Goal: Contribute content: Add original content to the website for others to see

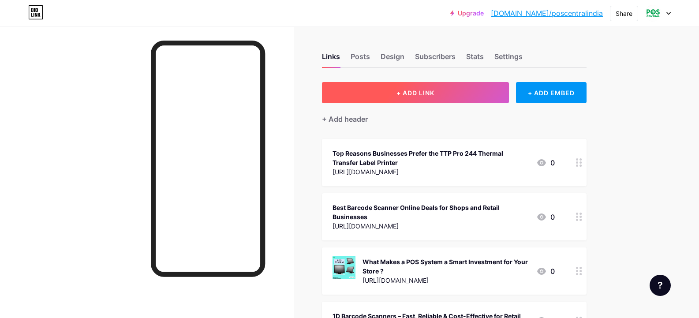
click at [429, 98] on button "+ ADD LINK" at bounding box center [416, 92] width 188 height 21
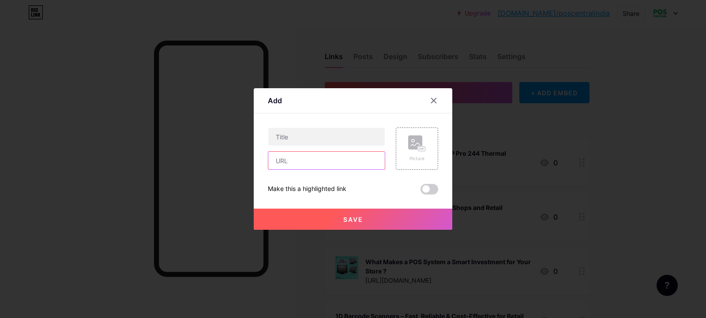
click at [308, 166] on input "text" at bounding box center [326, 161] width 116 height 18
paste input "[URL][DOMAIN_NAME]"
type input "[URL][DOMAIN_NAME]"
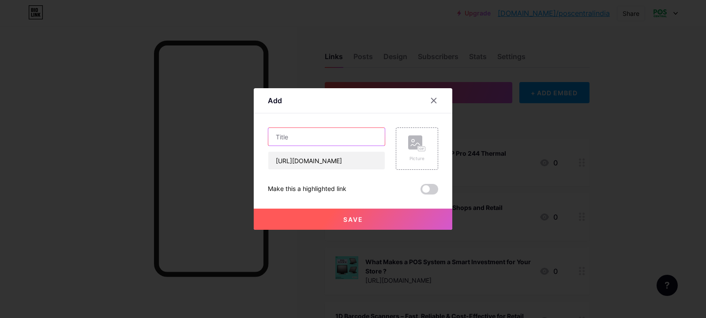
click at [355, 139] on input "text" at bounding box center [326, 137] width 116 height 18
paste input "Best Retail POS Systems for Small Businesses"
type input "Best Retail POS Systems for Small Businesses"
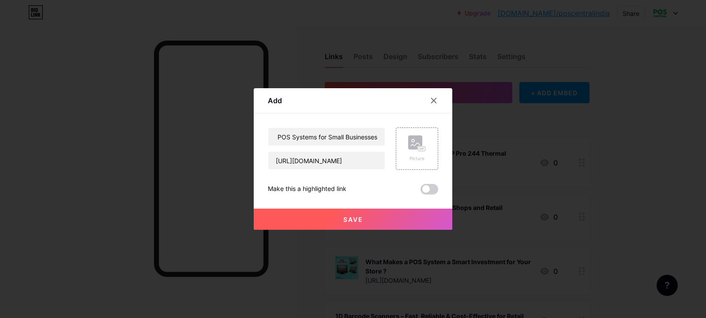
click at [367, 222] on button "Save" at bounding box center [353, 219] width 199 height 21
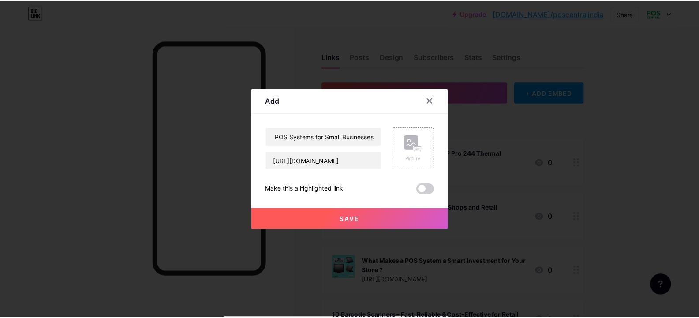
scroll to position [0, 0]
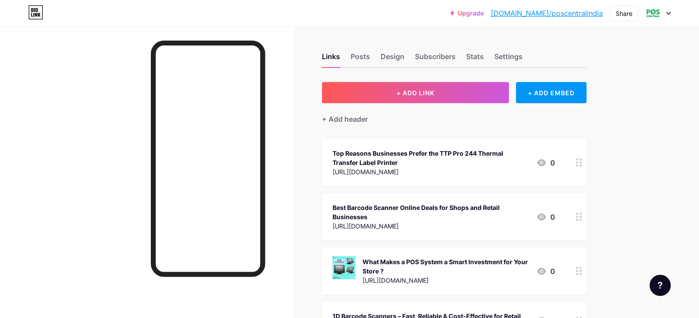
click at [630, 20] on div "Share" at bounding box center [624, 13] width 28 height 15
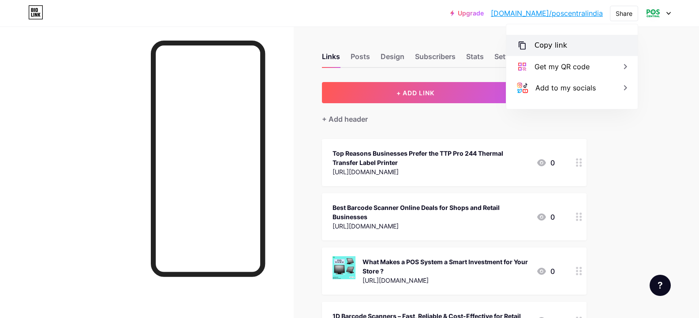
click at [600, 43] on div "Copy link" at bounding box center [571, 45] width 131 height 21
type textarea "[URL][DOMAIN_NAME]"
